Goal: Information Seeking & Learning: Learn about a topic

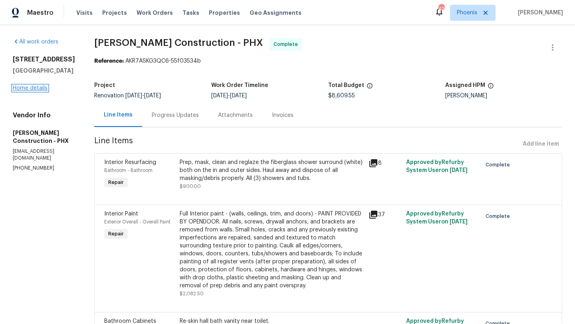
click at [42, 91] on link "Home details" at bounding box center [30, 88] width 35 height 6
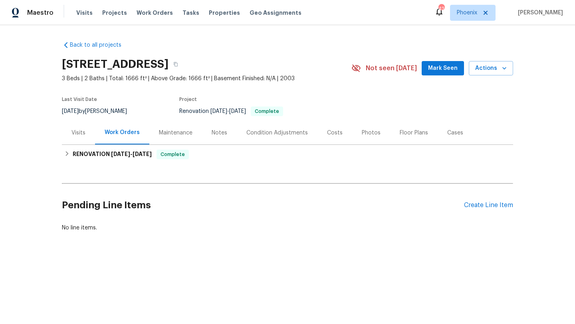
click at [369, 137] on div "Photos" at bounding box center [371, 133] width 38 height 24
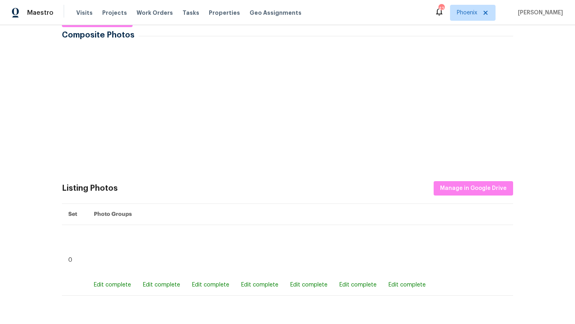
scroll to position [88, 0]
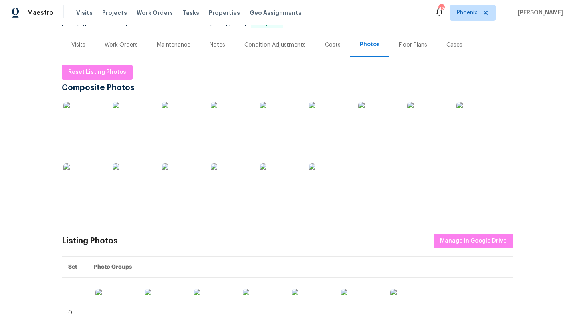
click at [91, 123] on img at bounding box center [84, 122] width 40 height 40
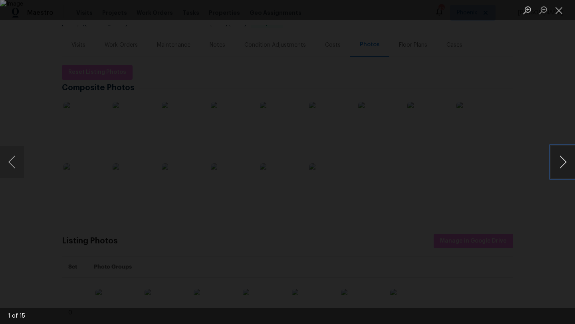
click at [565, 163] on button "Next image" at bounding box center [563, 162] width 24 height 32
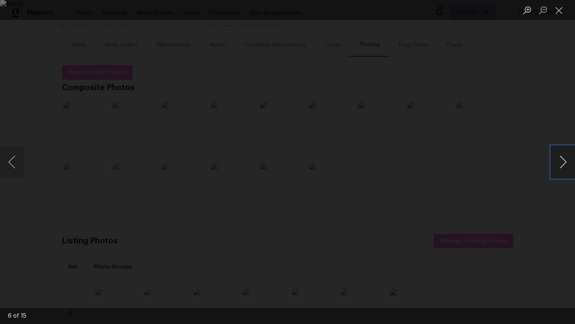
click at [565, 163] on button "Next image" at bounding box center [563, 162] width 24 height 32
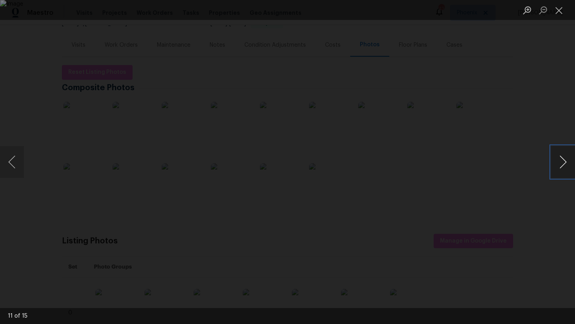
click at [565, 163] on button "Next image" at bounding box center [563, 162] width 24 height 32
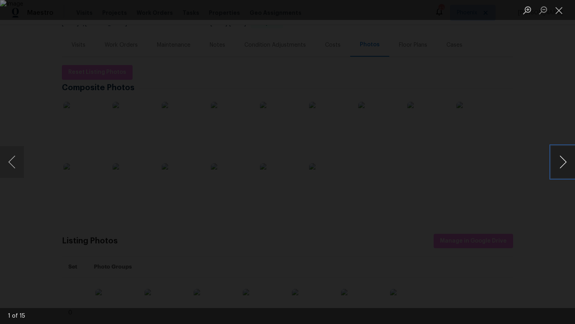
click at [565, 163] on button "Next image" at bounding box center [563, 162] width 24 height 32
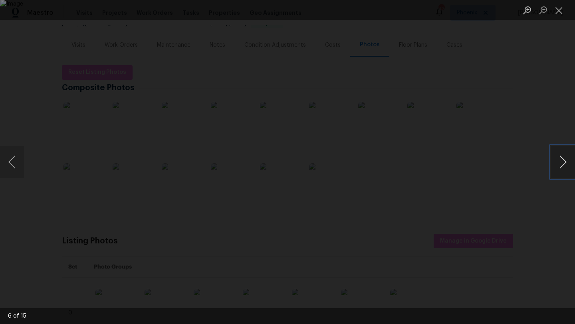
click at [565, 163] on button "Next image" at bounding box center [563, 162] width 24 height 32
click at [565, 162] on button "Next image" at bounding box center [563, 162] width 24 height 32
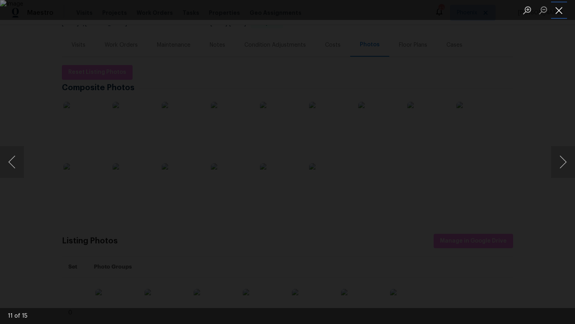
click at [559, 8] on button "Close lightbox" at bounding box center [559, 10] width 16 height 14
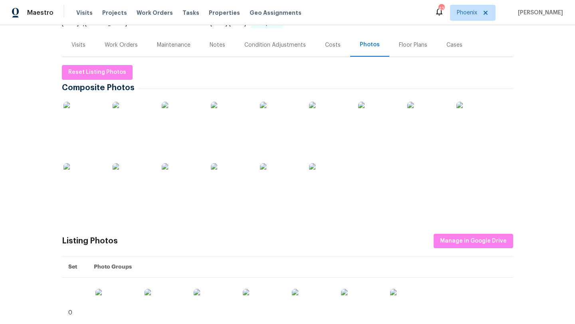
scroll to position [0, 0]
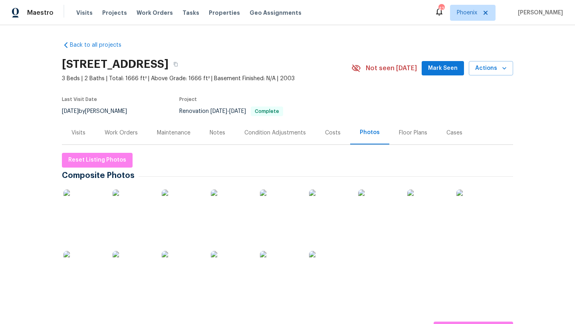
click at [126, 135] on div "Work Orders" at bounding box center [121, 133] width 33 height 8
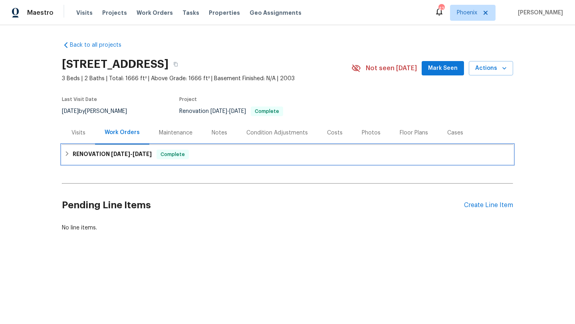
click at [70, 158] on div "RENOVATION 9/2/25 - 9/16/25 Complete" at bounding box center [287, 155] width 447 height 10
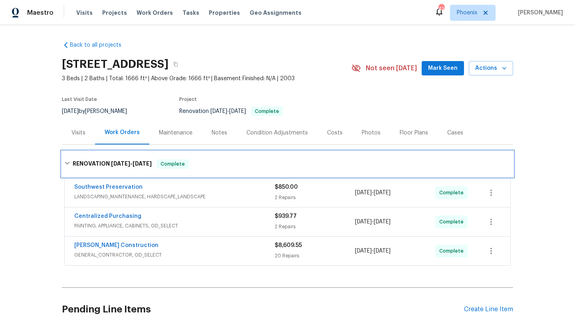
scroll to position [46, 0]
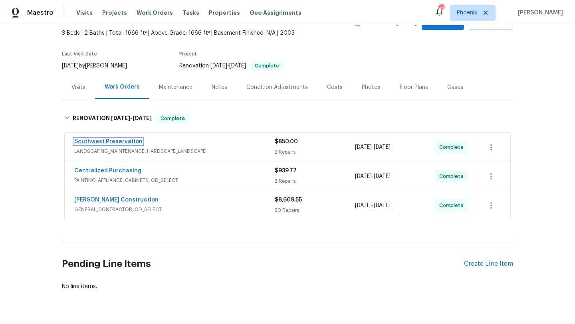
click at [118, 139] on link "Southwest Preservation" at bounding box center [108, 142] width 68 height 6
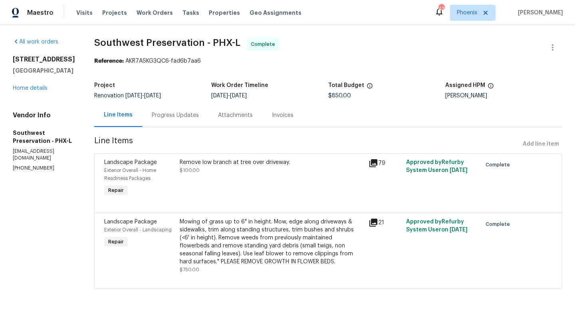
click at [230, 236] on div "Mowing of grass up to 6" in height. Mow, edge along driveways & sidewalks, trim…" at bounding box center [272, 242] width 184 height 48
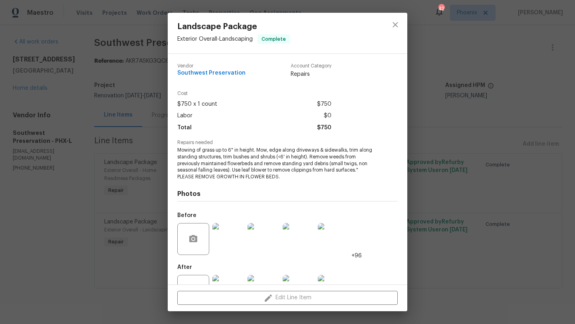
scroll to position [30, 0]
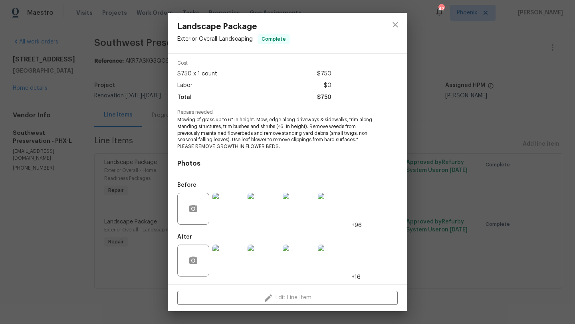
click at [230, 216] on img at bounding box center [228, 209] width 32 height 32
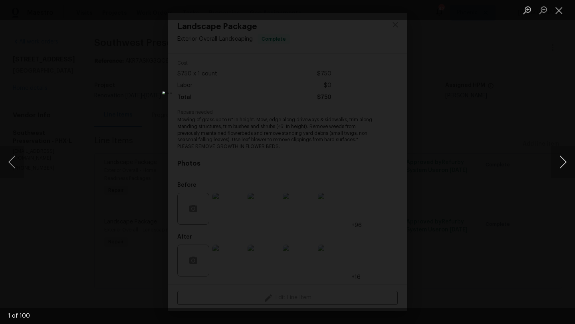
click at [563, 161] on button "Next image" at bounding box center [563, 162] width 24 height 32
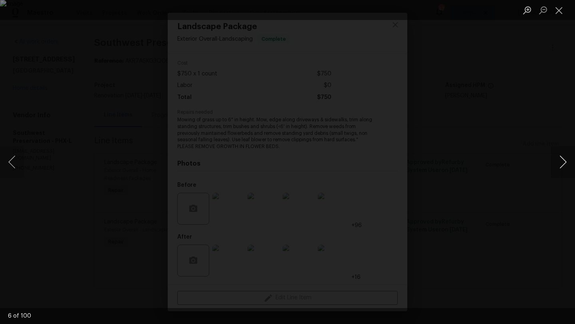
click at [563, 161] on button "Next image" at bounding box center [563, 162] width 24 height 32
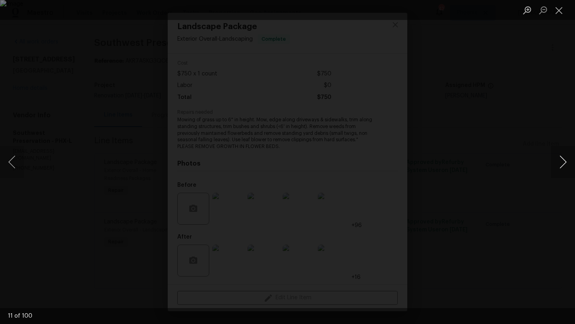
click at [563, 161] on button "Next image" at bounding box center [563, 162] width 24 height 32
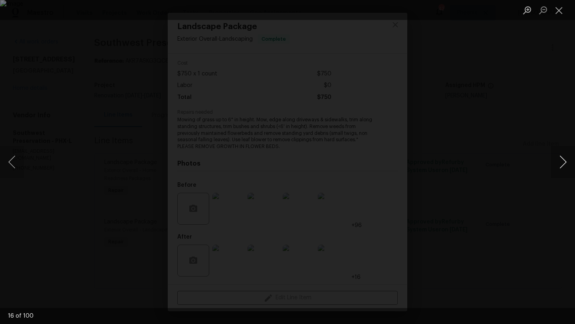
click at [563, 161] on button "Next image" at bounding box center [563, 162] width 24 height 32
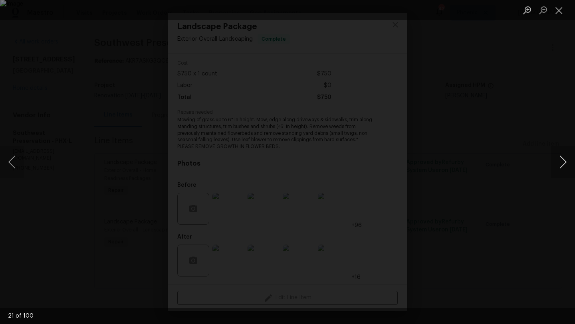
click at [563, 161] on button "Next image" at bounding box center [563, 162] width 24 height 32
click at [563, 162] on button "Next image" at bounding box center [563, 162] width 24 height 32
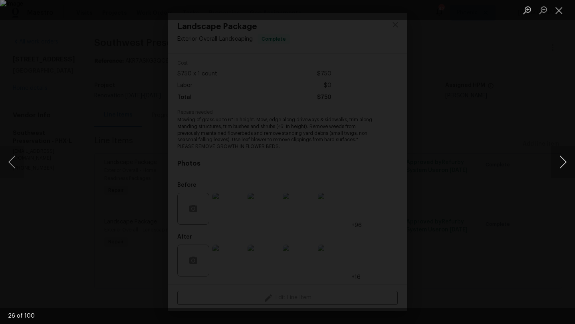
click at [563, 162] on button "Next image" at bounding box center [563, 162] width 24 height 32
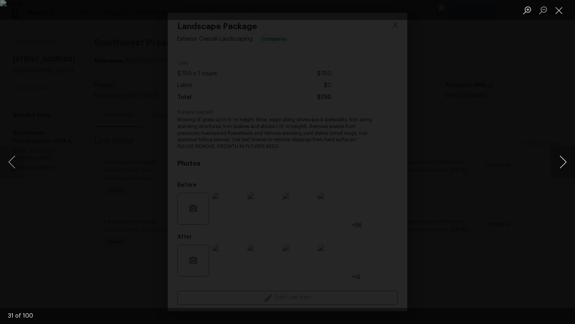
click at [563, 162] on button "Next image" at bounding box center [563, 162] width 24 height 32
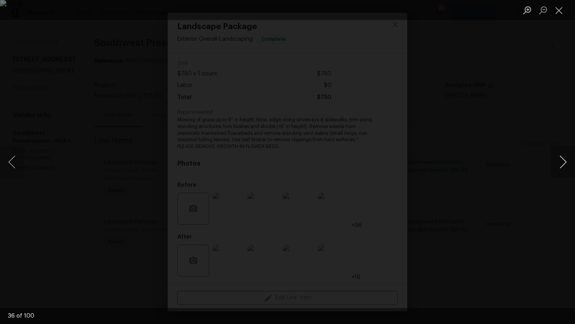
click at [563, 162] on button "Next image" at bounding box center [563, 162] width 24 height 32
click at [566, 161] on button "Next image" at bounding box center [563, 162] width 24 height 32
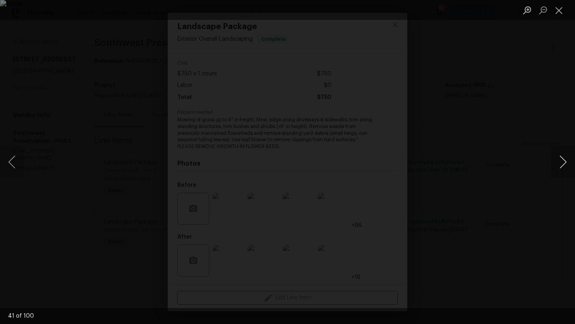
click at [566, 161] on button "Next image" at bounding box center [563, 162] width 24 height 32
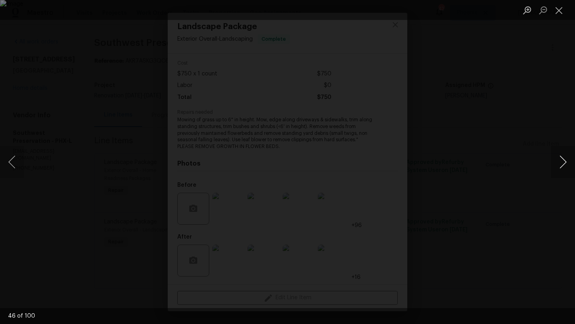
click at [566, 161] on button "Next image" at bounding box center [563, 162] width 24 height 32
click at [12, 169] on button "Previous image" at bounding box center [12, 162] width 24 height 32
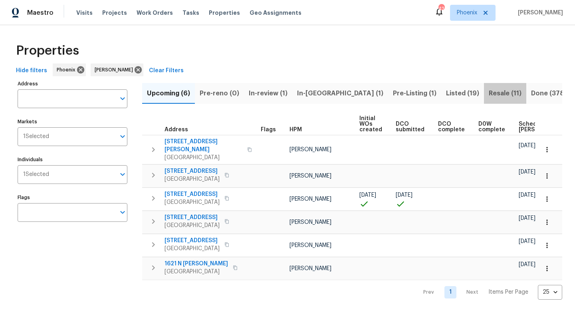
click at [489, 93] on span "Resale (11)" at bounding box center [505, 93] width 33 height 11
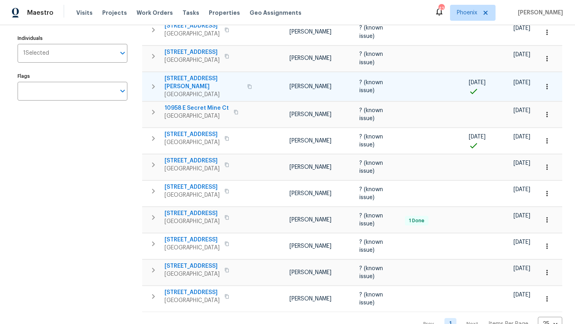
scroll to position [133, 0]
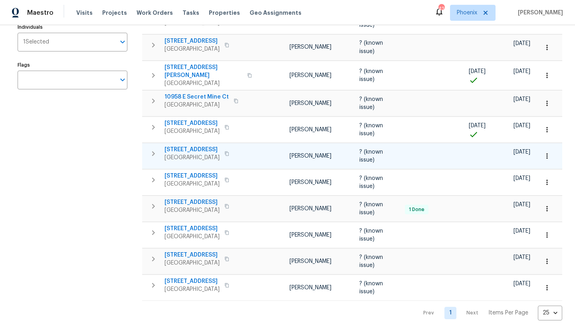
click at [199, 146] on span "[STREET_ADDRESS]" at bounding box center [192, 150] width 55 height 8
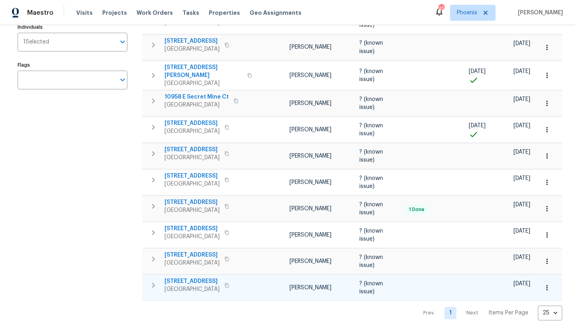
click at [194, 278] on span "[STREET_ADDRESS]" at bounding box center [192, 282] width 55 height 8
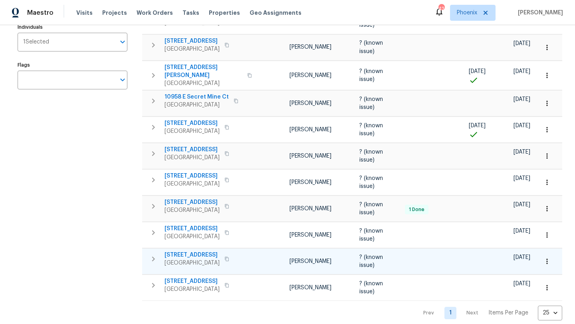
click at [229, 257] on icon "button" at bounding box center [226, 259] width 5 height 5
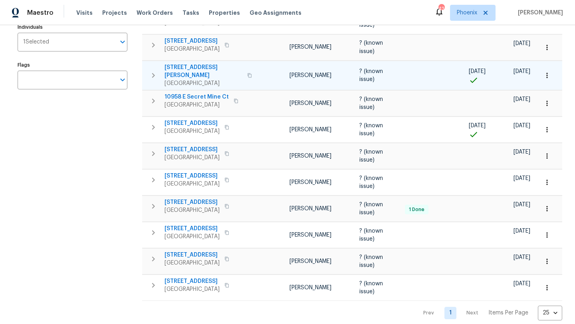
scroll to position [0, 0]
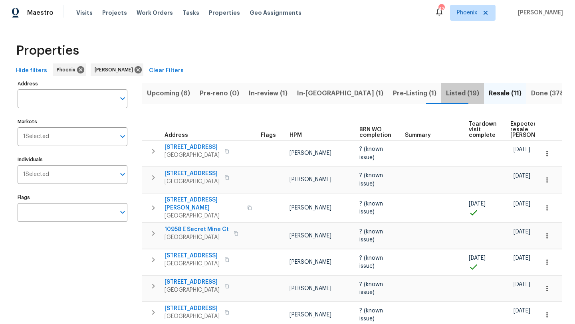
click at [446, 94] on span "Listed (19)" at bounding box center [462, 93] width 33 height 11
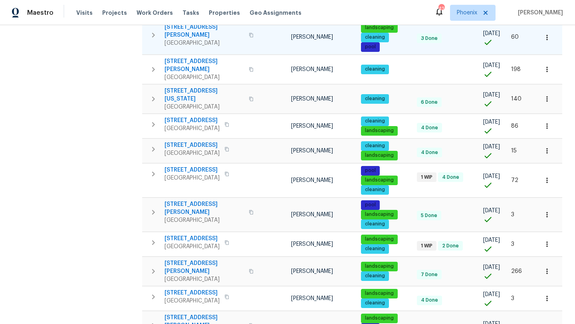
scroll to position [273, 0]
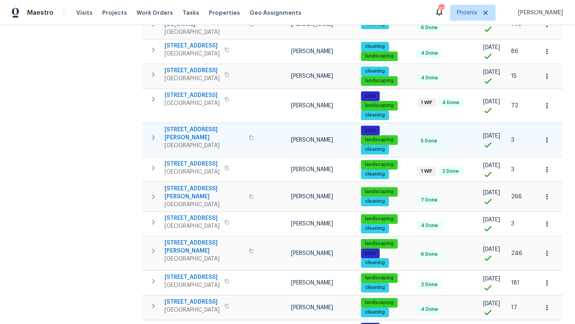
click at [249, 135] on icon "button" at bounding box center [251, 137] width 5 height 5
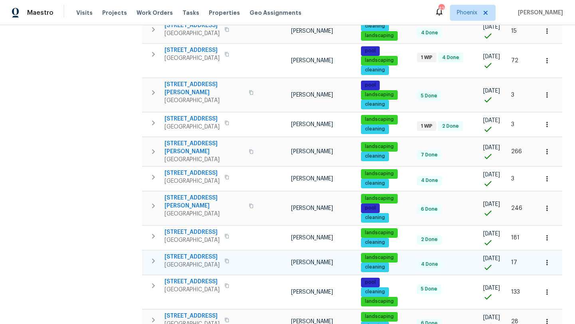
scroll to position [252, 0]
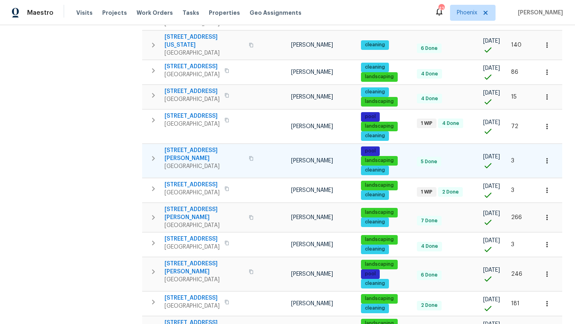
click at [189, 147] on span "[STREET_ADDRESS][PERSON_NAME]" at bounding box center [204, 155] width 79 height 16
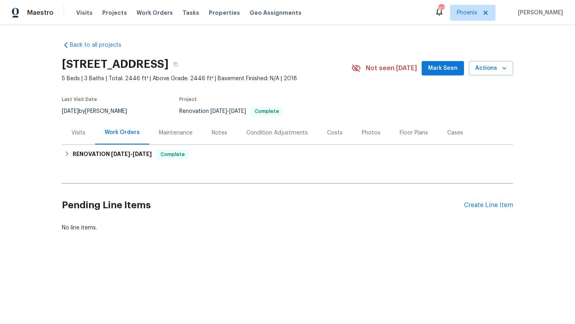
click at [373, 134] on div "Photos" at bounding box center [371, 133] width 19 height 8
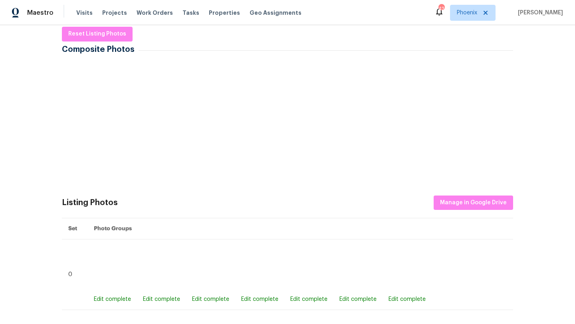
scroll to position [111, 0]
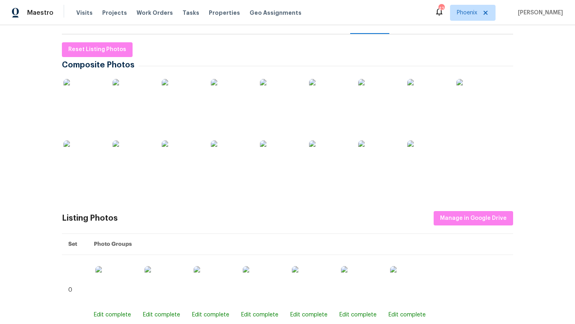
click at [93, 101] on img at bounding box center [84, 99] width 40 height 40
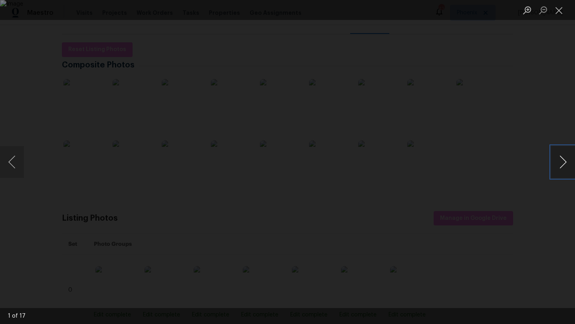
click at [564, 159] on button "Next image" at bounding box center [563, 162] width 24 height 32
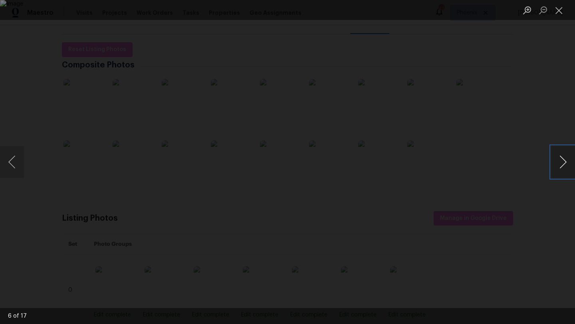
click at [564, 159] on button "Next image" at bounding box center [563, 162] width 24 height 32
click at [10, 155] on button "Previous image" at bounding box center [12, 162] width 24 height 32
click at [558, 7] on button "Close lightbox" at bounding box center [559, 10] width 16 height 14
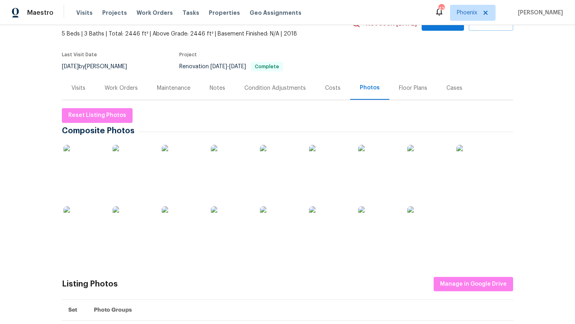
scroll to position [0, 0]
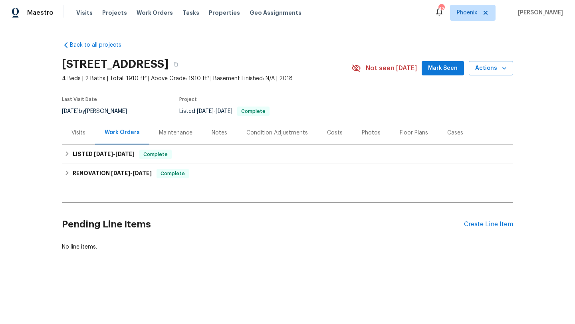
click at [365, 131] on div "Photos" at bounding box center [371, 133] width 19 height 8
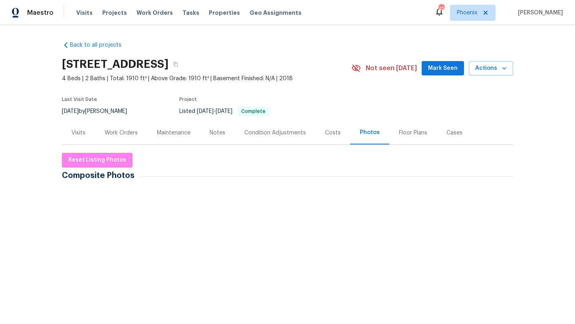
scroll to position [18, 0]
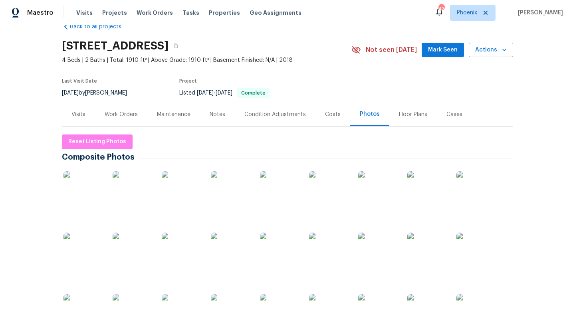
click at [91, 196] on img at bounding box center [84, 191] width 40 height 40
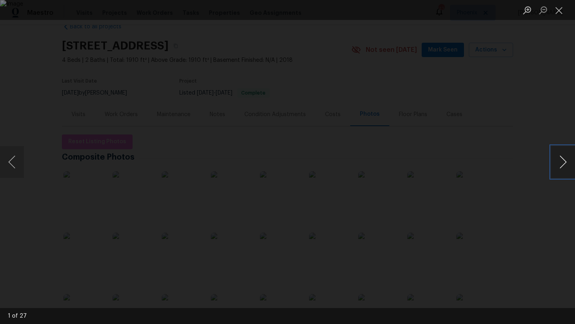
click at [562, 158] on button "Next image" at bounding box center [563, 162] width 24 height 32
click at [564, 160] on button "Next image" at bounding box center [563, 162] width 24 height 32
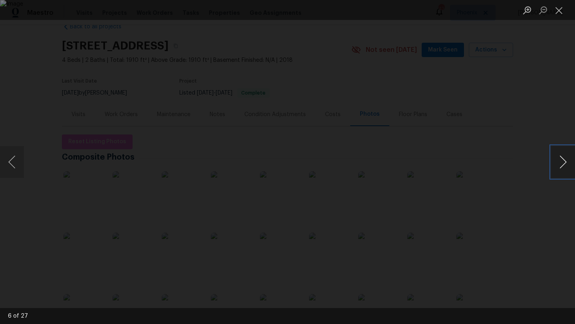
click at [564, 160] on button "Next image" at bounding box center [563, 162] width 24 height 32
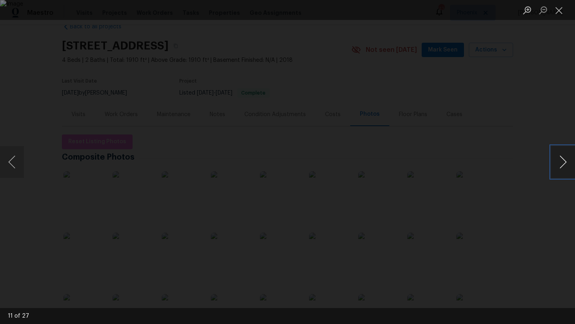
click at [564, 160] on button "Next image" at bounding box center [563, 162] width 24 height 32
click at [14, 164] on button "Previous image" at bounding box center [12, 162] width 24 height 32
click at [559, 167] on button "Next image" at bounding box center [563, 162] width 24 height 32
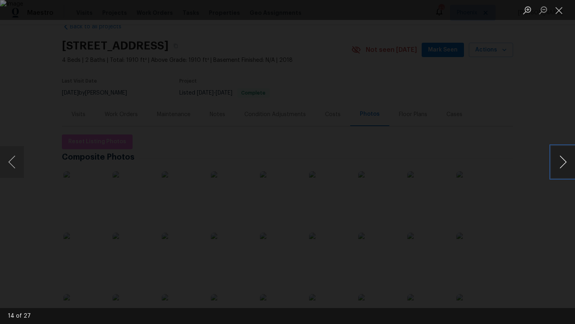
click at [559, 167] on button "Next image" at bounding box center [563, 162] width 24 height 32
click at [562, 10] on button "Close lightbox" at bounding box center [559, 10] width 16 height 14
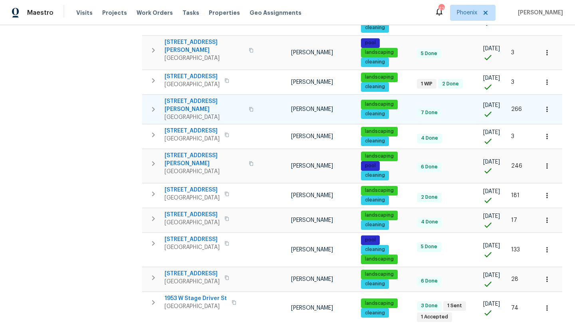
scroll to position [362, 0]
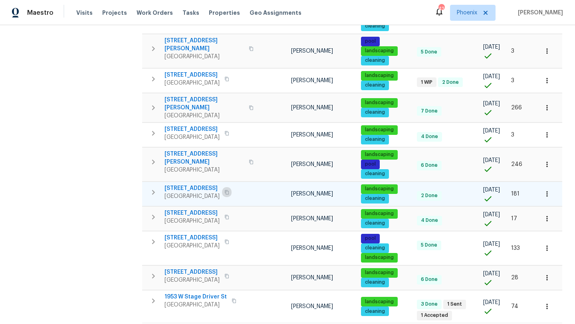
click at [225, 190] on icon "button" at bounding box center [227, 192] width 4 height 4
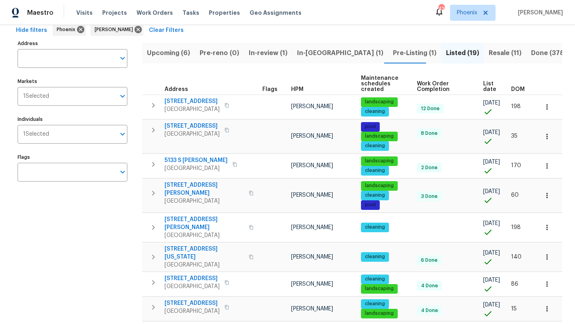
scroll to position [39, 0]
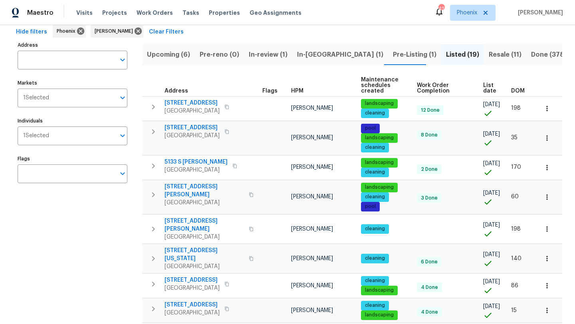
click at [311, 54] on span "In-[GEOGRAPHIC_DATA] (1)" at bounding box center [340, 54] width 86 height 11
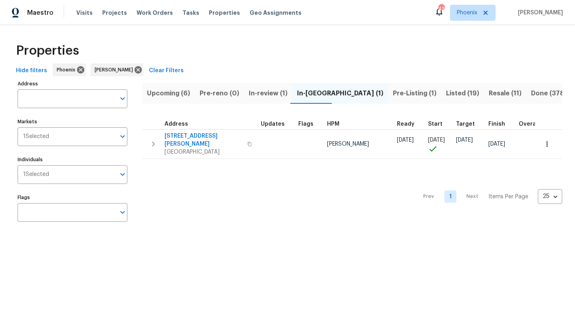
click at [177, 91] on span "Upcoming (6)" at bounding box center [168, 93] width 43 height 11
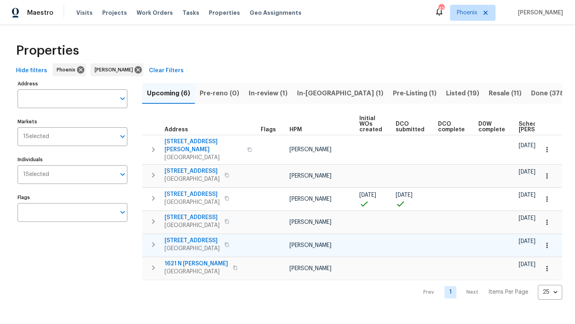
click at [201, 237] on span "9813 E Solstice Ave" at bounding box center [192, 241] width 55 height 8
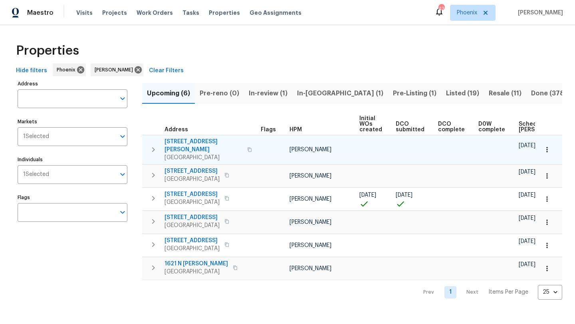
scroll to position [0, 88]
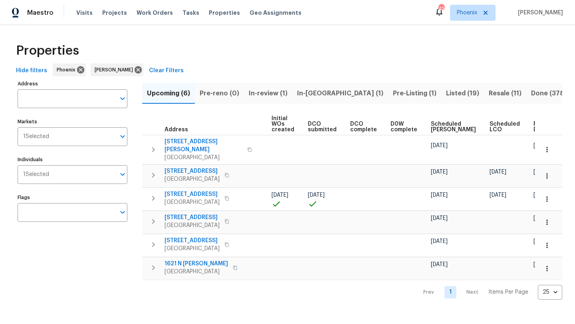
click at [534, 123] on span "Ready Date" at bounding box center [543, 126] width 18 height 11
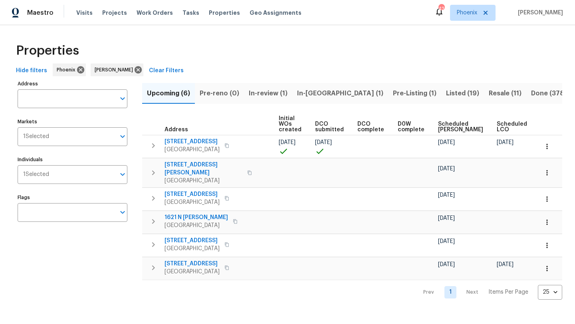
scroll to position [0, 97]
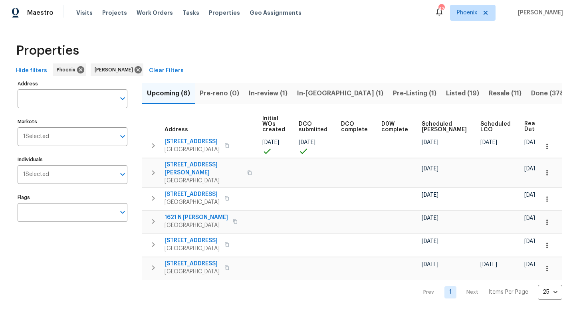
click at [446, 91] on span "Listed (19)" at bounding box center [462, 93] width 33 height 11
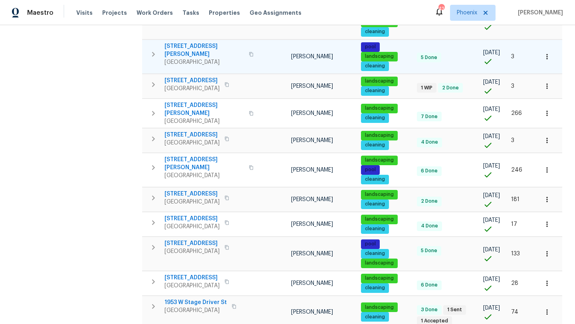
scroll to position [382, 0]
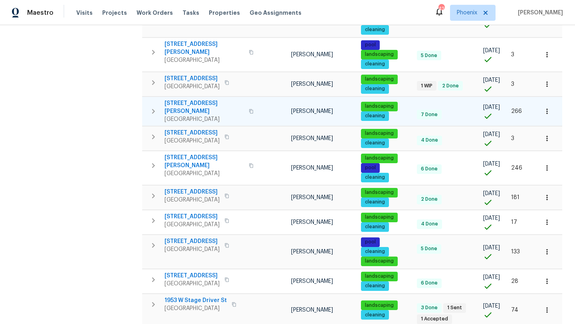
click at [182, 99] on span "804 W Dana Dr" at bounding box center [204, 107] width 79 height 16
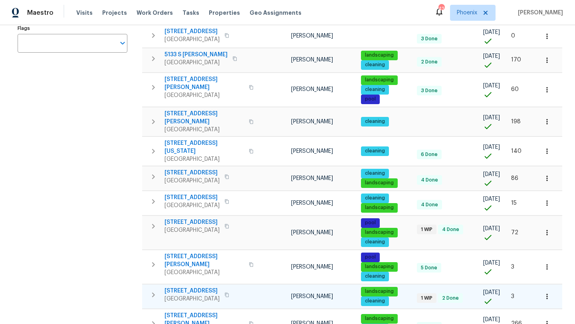
scroll to position [167, 0]
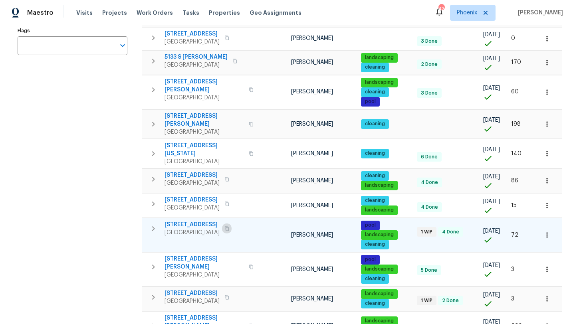
click at [232, 223] on button "button" at bounding box center [227, 228] width 10 height 11
click at [232, 60] on icon "button" at bounding box center [234, 61] width 5 height 5
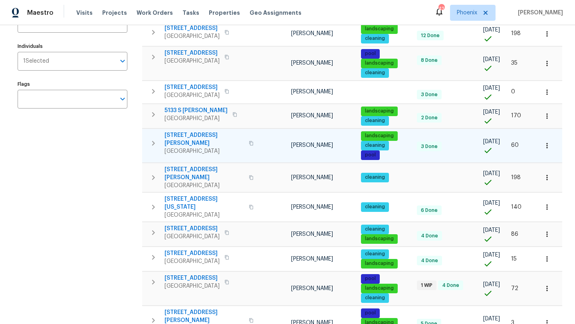
scroll to position [106, 0]
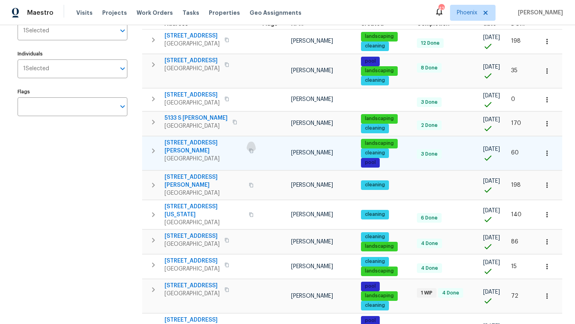
click at [246, 149] on button "button" at bounding box center [251, 150] width 10 height 19
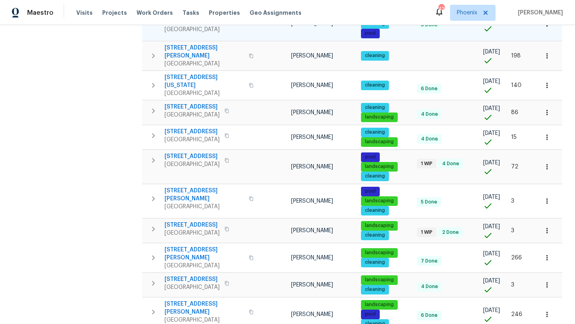
scroll to position [236, 0]
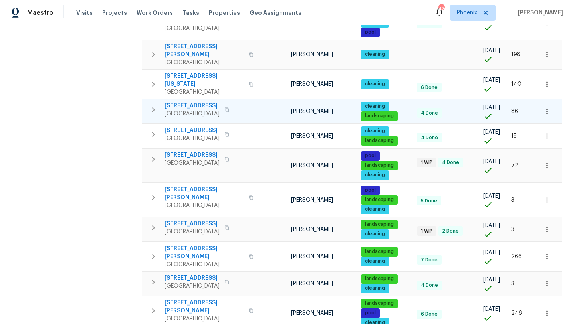
click at [194, 102] on span "4990 E Odessa Dr" at bounding box center [192, 106] width 55 height 8
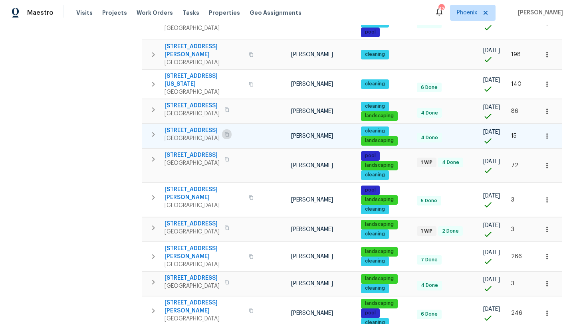
click at [229, 132] on icon "button" at bounding box center [226, 134] width 5 height 5
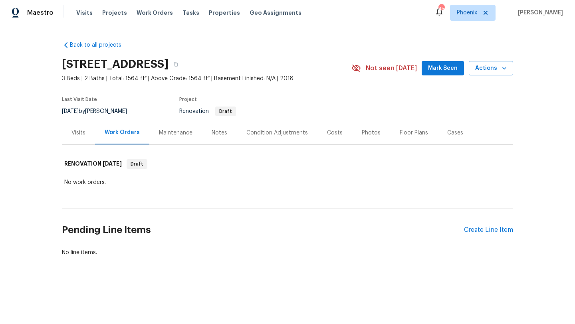
click at [333, 135] on div "Costs" at bounding box center [335, 133] width 16 height 8
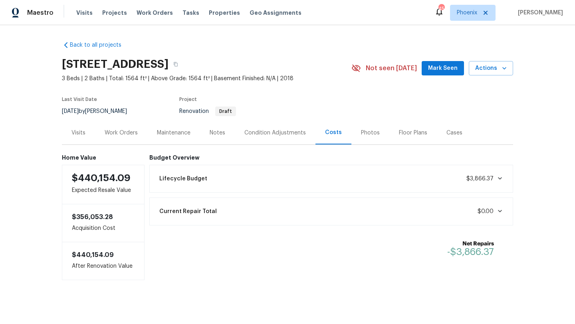
click at [81, 130] on div "Visits" at bounding box center [78, 133] width 14 height 8
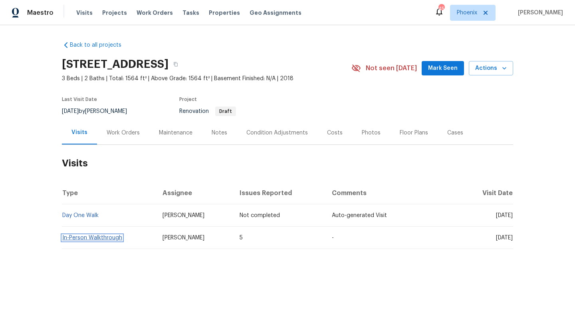
click at [110, 240] on link "In-Person Walkthrough" at bounding box center [92, 238] width 60 height 6
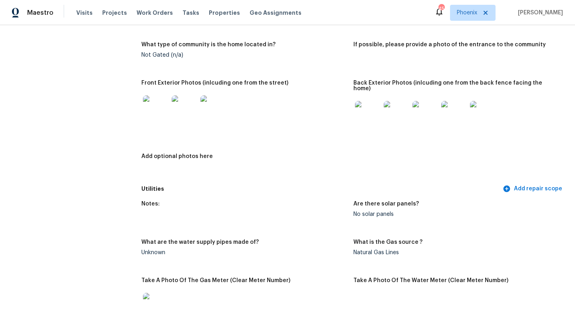
scroll to position [335, 0]
click at [372, 106] on img at bounding box center [368, 113] width 26 height 26
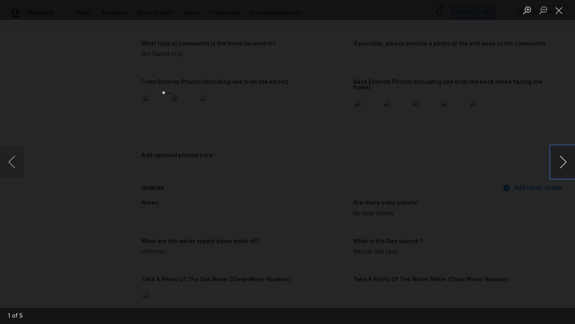
click at [561, 161] on button "Next image" at bounding box center [563, 162] width 24 height 32
click at [562, 162] on button "Next image" at bounding box center [563, 162] width 24 height 32
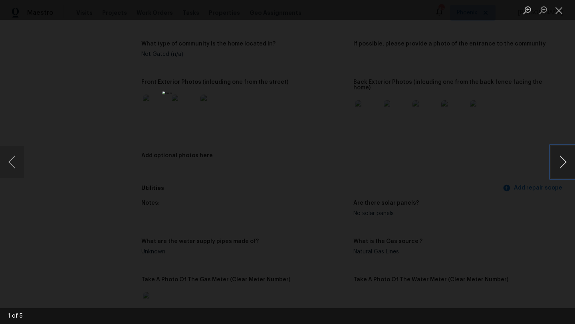
click at [562, 162] on button "Next image" at bounding box center [563, 162] width 24 height 32
click at [561, 8] on button "Close lightbox" at bounding box center [559, 10] width 16 height 14
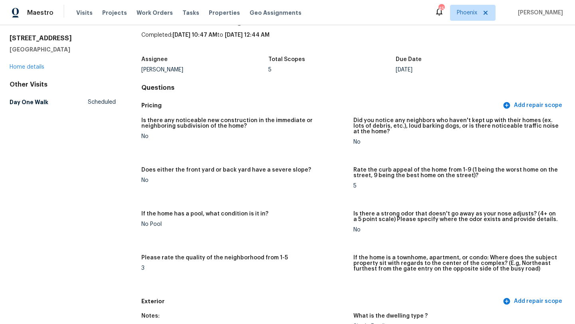
scroll to position [0, 0]
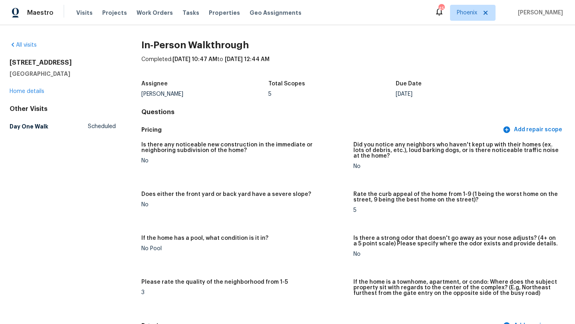
click at [40, 94] on div "9813 E Solstice Ave Mesa, AZ 85212 Home details" at bounding box center [63, 77] width 106 height 37
click at [32, 91] on link "Home details" at bounding box center [27, 92] width 35 height 6
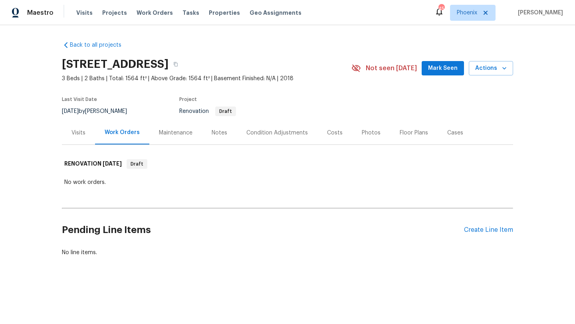
click at [330, 132] on div "Costs" at bounding box center [335, 133] width 16 height 8
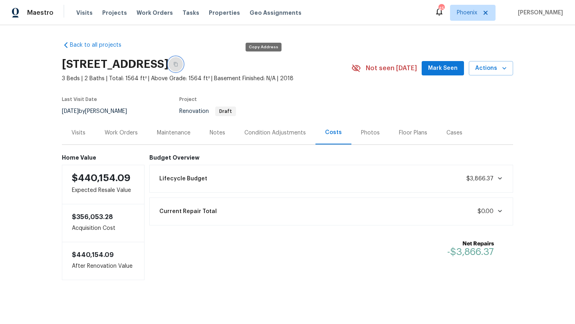
click at [178, 62] on icon "button" at bounding box center [176, 64] width 4 height 4
click at [271, 130] on div "Condition Adjustments" at bounding box center [275, 133] width 62 height 8
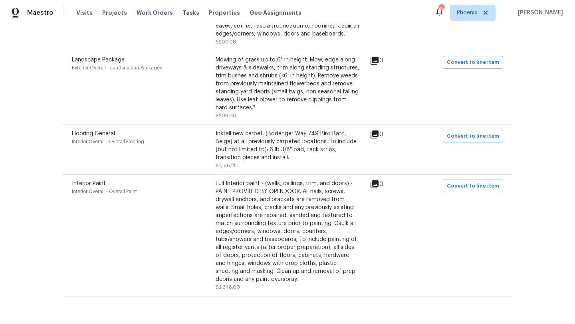
scroll to position [396, 0]
click at [238, 218] on div "Full Interior paint - (walls, ceilings, trim, and doors) - PAINT PROVIDED BY OP…" at bounding box center [288, 231] width 144 height 104
click at [279, 213] on div "Full Interior paint - (walls, ceilings, trim, and doors) - PAINT PROVIDED BY OP…" at bounding box center [288, 231] width 144 height 104
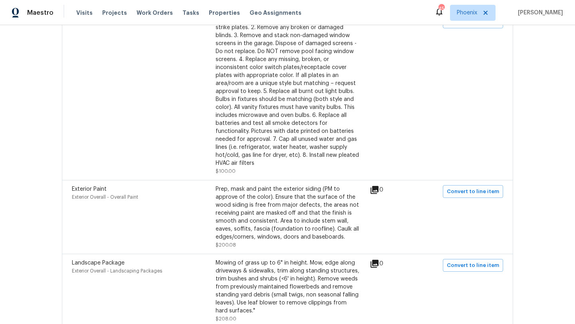
scroll to position [0, 0]
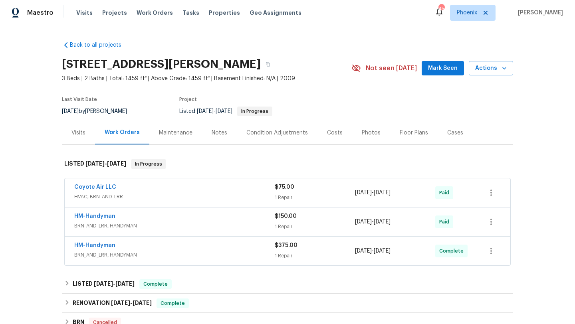
click at [362, 135] on div "Photos" at bounding box center [371, 133] width 19 height 8
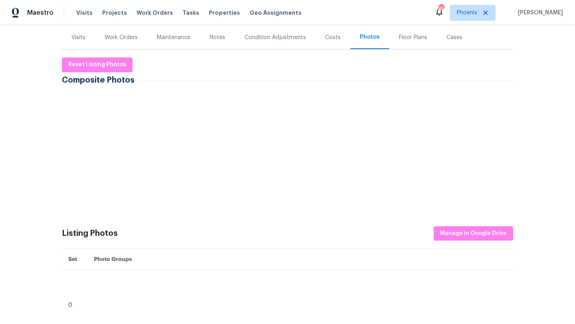
scroll to position [75, 0]
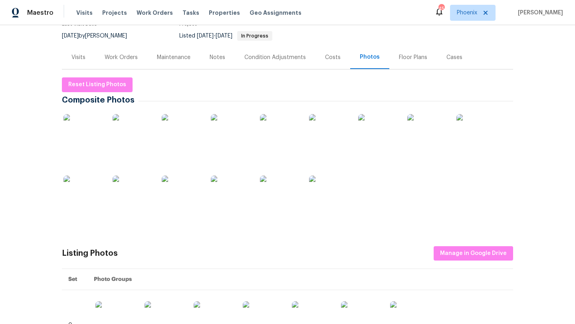
click at [85, 132] on img at bounding box center [84, 134] width 40 height 40
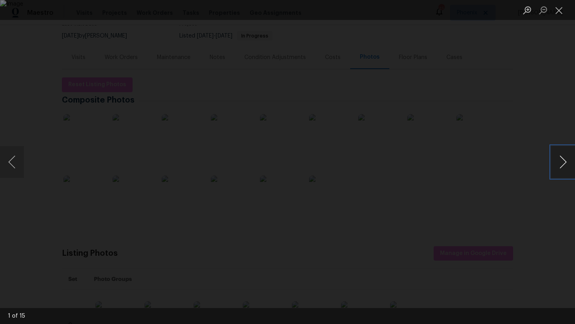
click at [568, 163] on button "Next image" at bounding box center [563, 162] width 24 height 32
click at [566, 162] on button "Next image" at bounding box center [563, 162] width 24 height 32
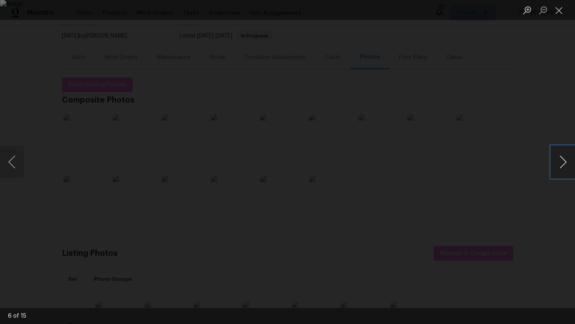
click at [566, 162] on button "Next image" at bounding box center [563, 162] width 24 height 32
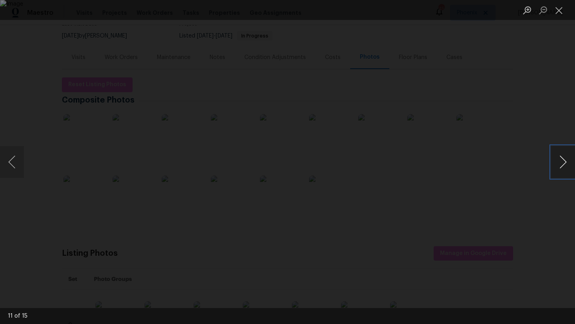
click at [566, 162] on button "Next image" at bounding box center [563, 162] width 24 height 32
click at [561, 16] on button "Close lightbox" at bounding box center [559, 10] width 16 height 14
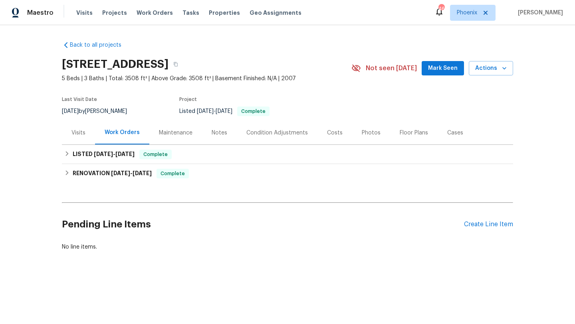
click at [372, 132] on div "Photos" at bounding box center [371, 133] width 19 height 8
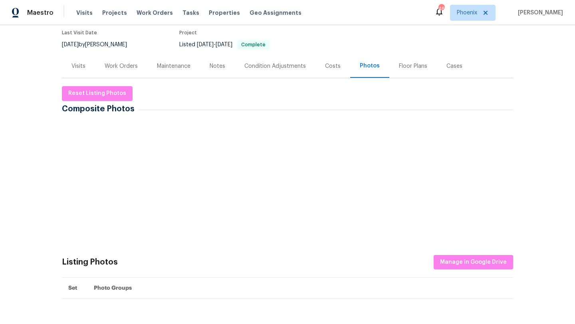
scroll to position [63, 0]
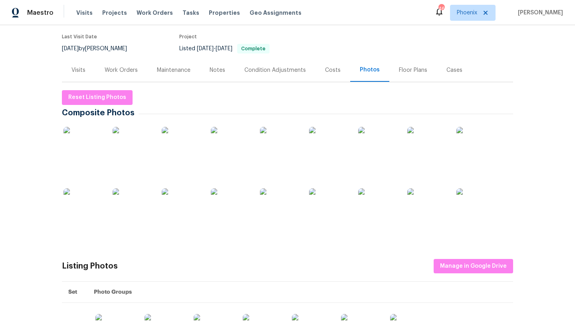
click at [79, 155] on img at bounding box center [84, 147] width 40 height 40
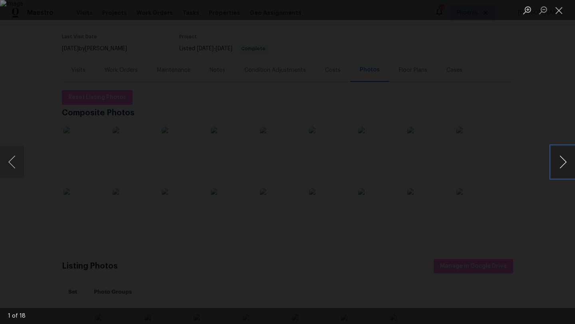
click at [564, 166] on button "Next image" at bounding box center [563, 162] width 24 height 32
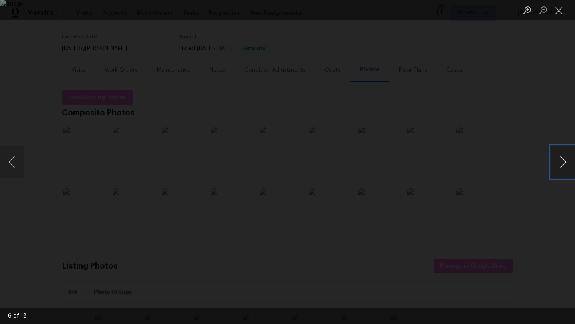
click at [564, 166] on button "Next image" at bounding box center [563, 162] width 24 height 32
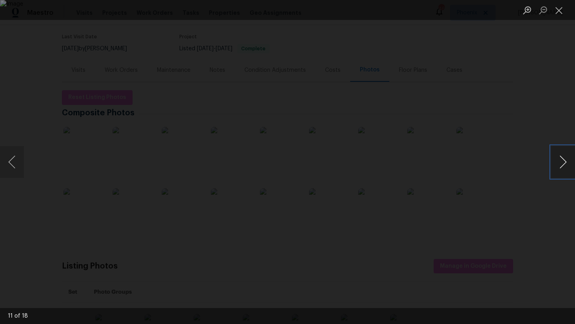
click at [564, 166] on button "Next image" at bounding box center [563, 162] width 24 height 32
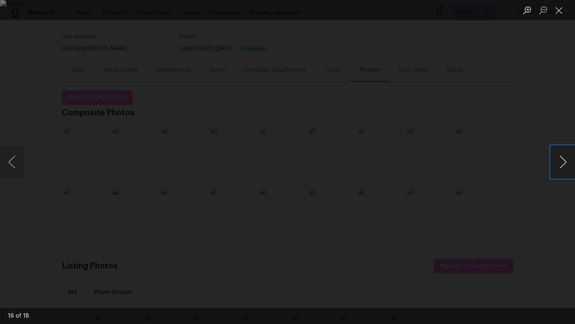
click at [564, 166] on button "Next image" at bounding box center [563, 162] width 24 height 32
click at [564, 165] on button "Next image" at bounding box center [563, 162] width 24 height 32
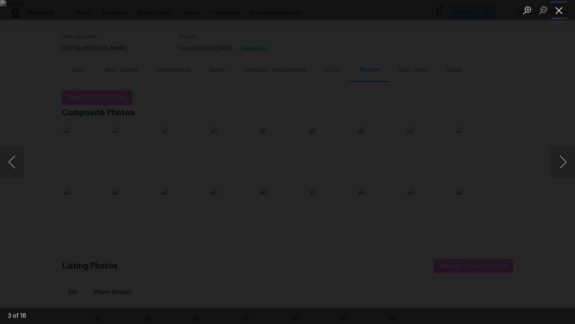
click at [559, 10] on button "Close lightbox" at bounding box center [559, 10] width 16 height 14
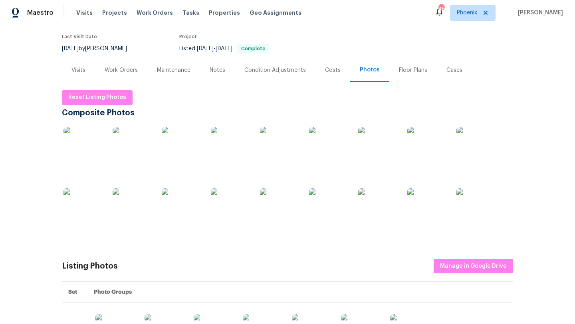
scroll to position [0, 0]
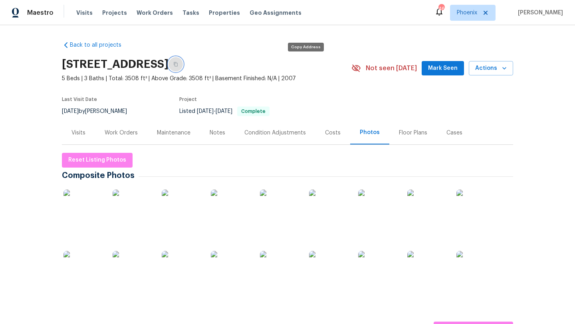
click at [178, 65] on icon "button" at bounding box center [175, 64] width 5 height 5
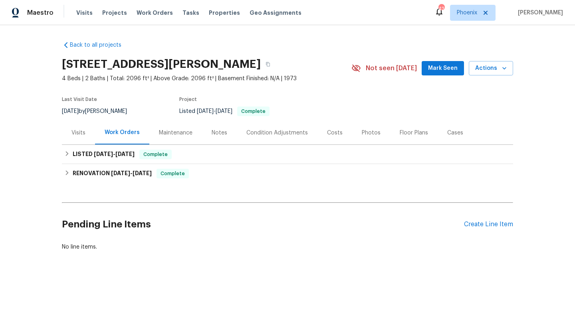
click at [331, 129] on div "Costs" at bounding box center [335, 133] width 16 height 8
